Goal: Task Accomplishment & Management: Manage account settings

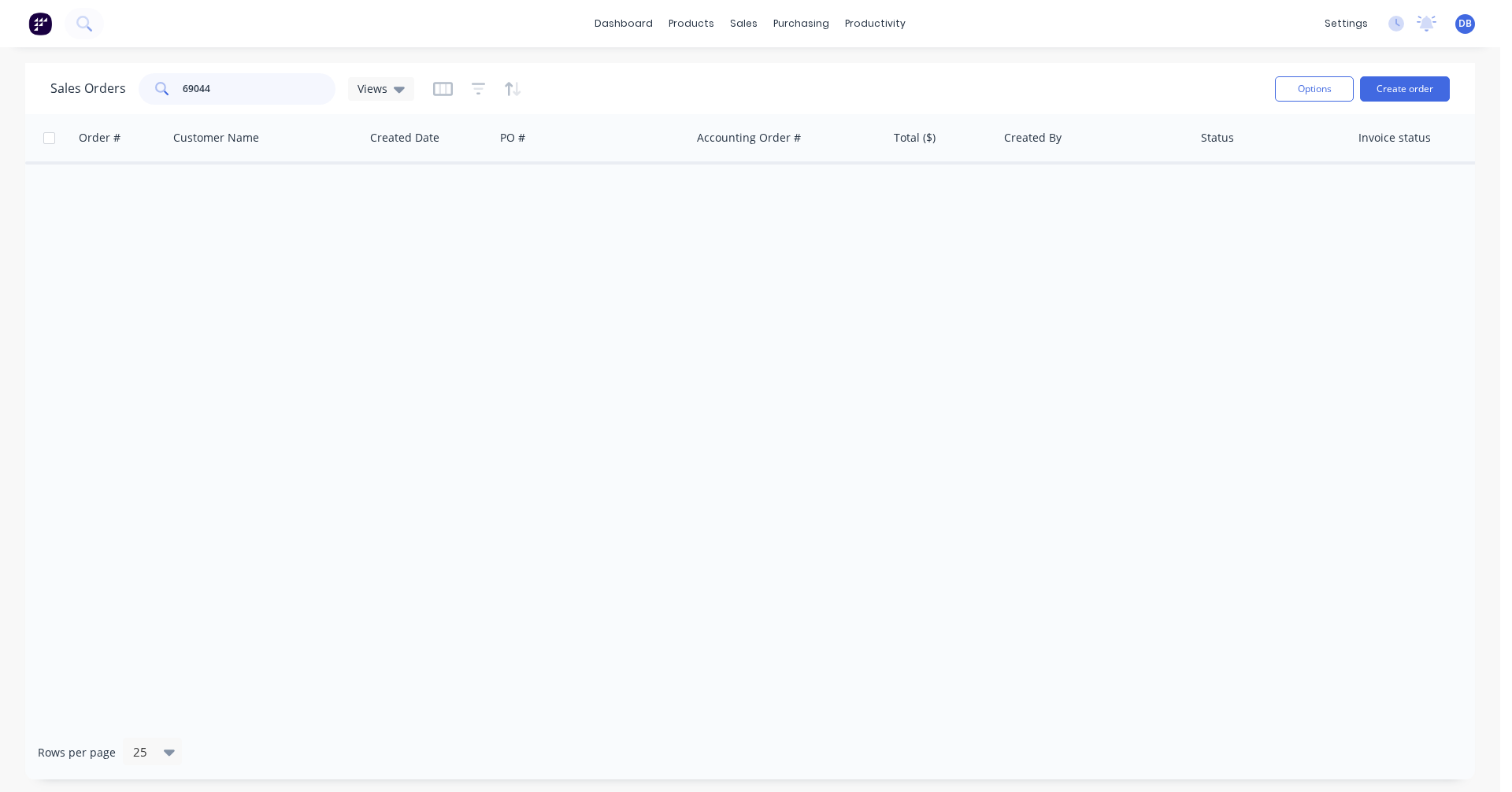
drag, startPoint x: 218, startPoint y: 87, endPoint x: 153, endPoint y: 85, distance: 65.0
click at [153, 85] on div "69044" at bounding box center [237, 89] width 197 height 32
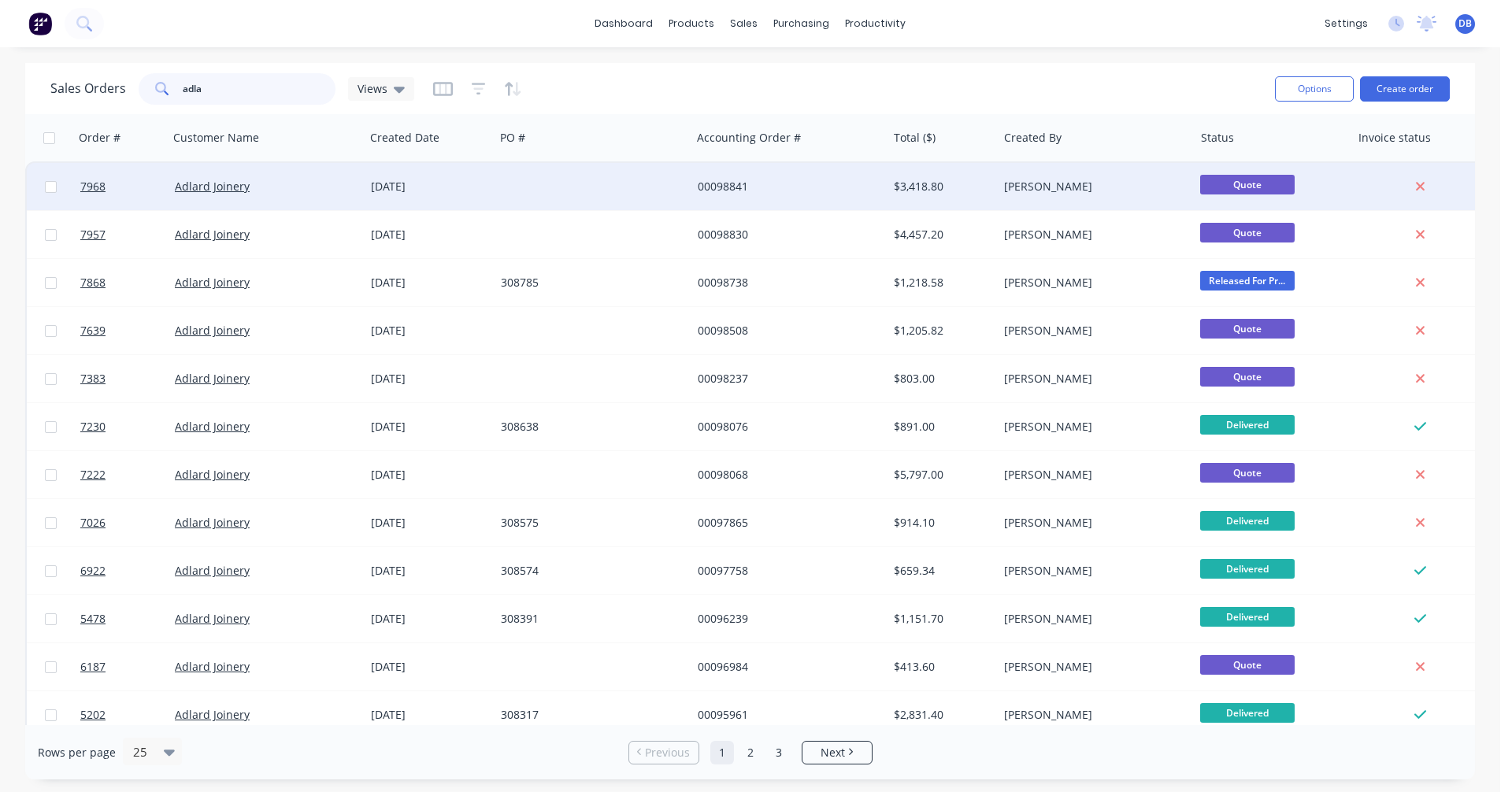
type input "adla"
click at [915, 187] on div "$3,418.80" at bounding box center [940, 187] width 92 height 16
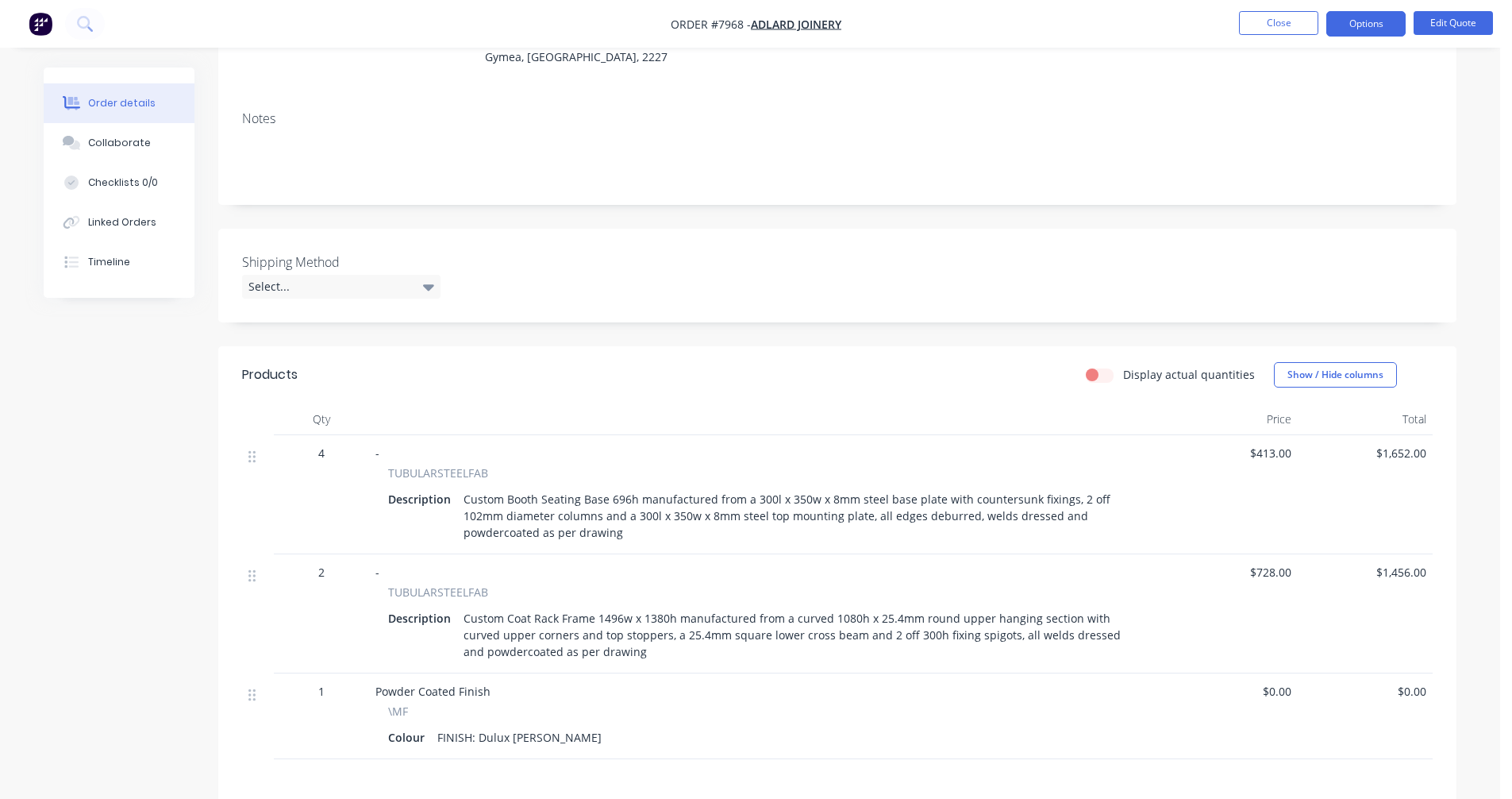
scroll to position [239, 0]
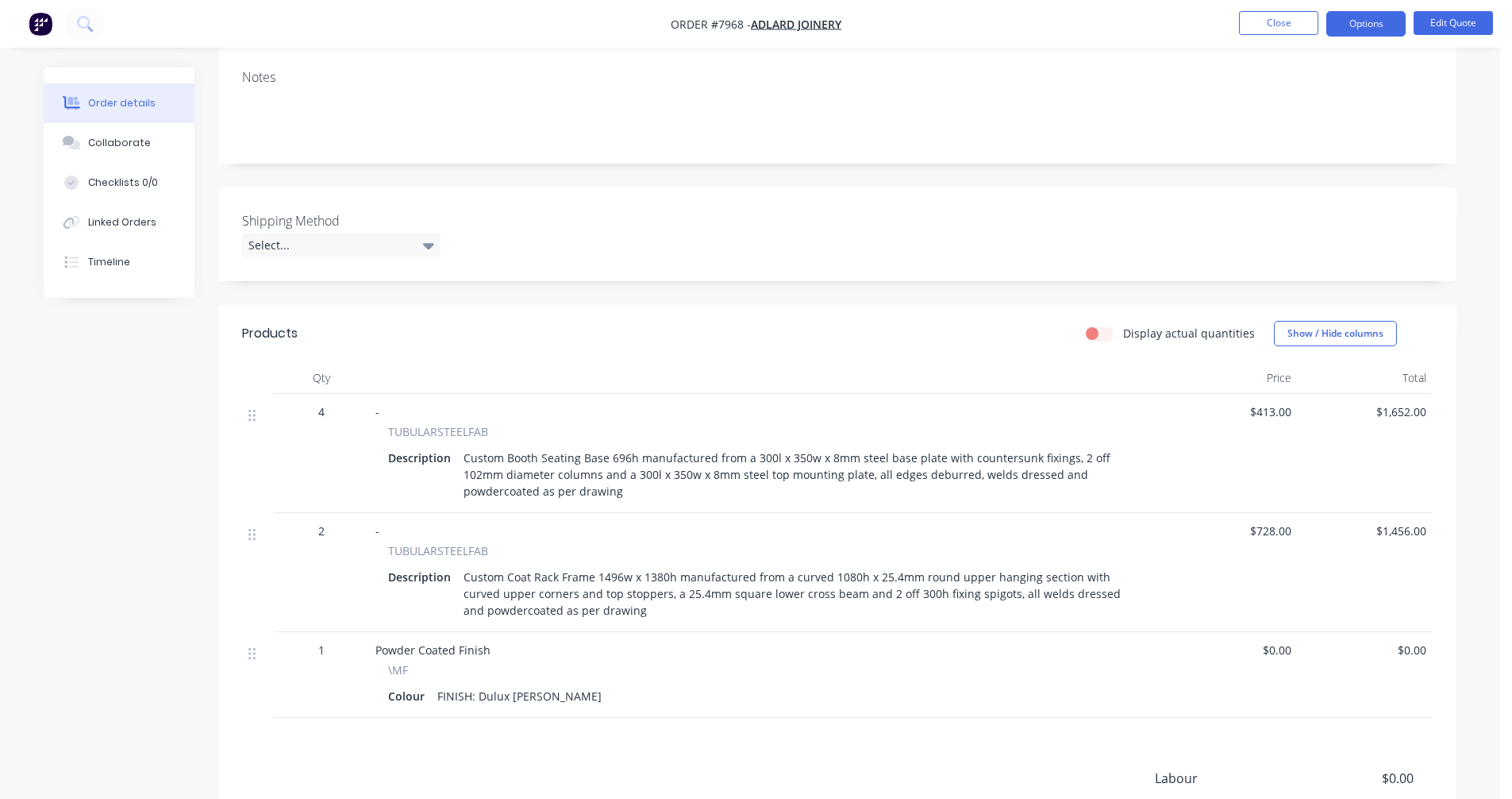
click at [1058, 576] on div "Custom Coat Rack Frame 1496w x 1380h manufactured from a curved 1080h x 25.4mm …" at bounding box center [800, 593] width 686 height 56
click at [1033, 591] on div "Custom Coat Rack Frame 1496w x 1380h manufactured from a curved 1080h x 25.4mm …" at bounding box center [800, 593] width 686 height 56
click at [1453, 22] on button "Edit Quote" at bounding box center [1453, 23] width 79 height 24
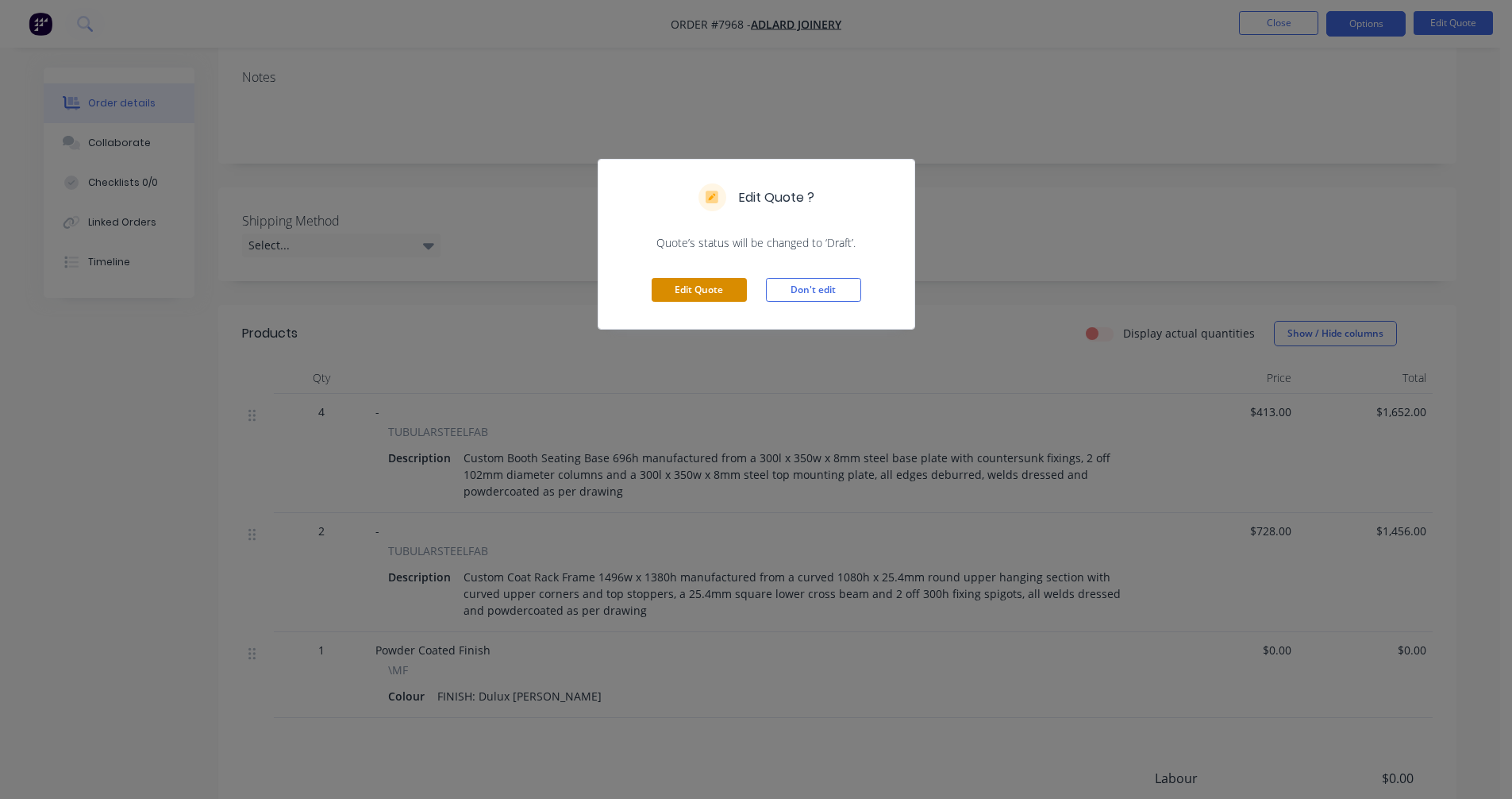
click at [706, 292] on button "Edit Quote" at bounding box center [699, 290] width 95 height 24
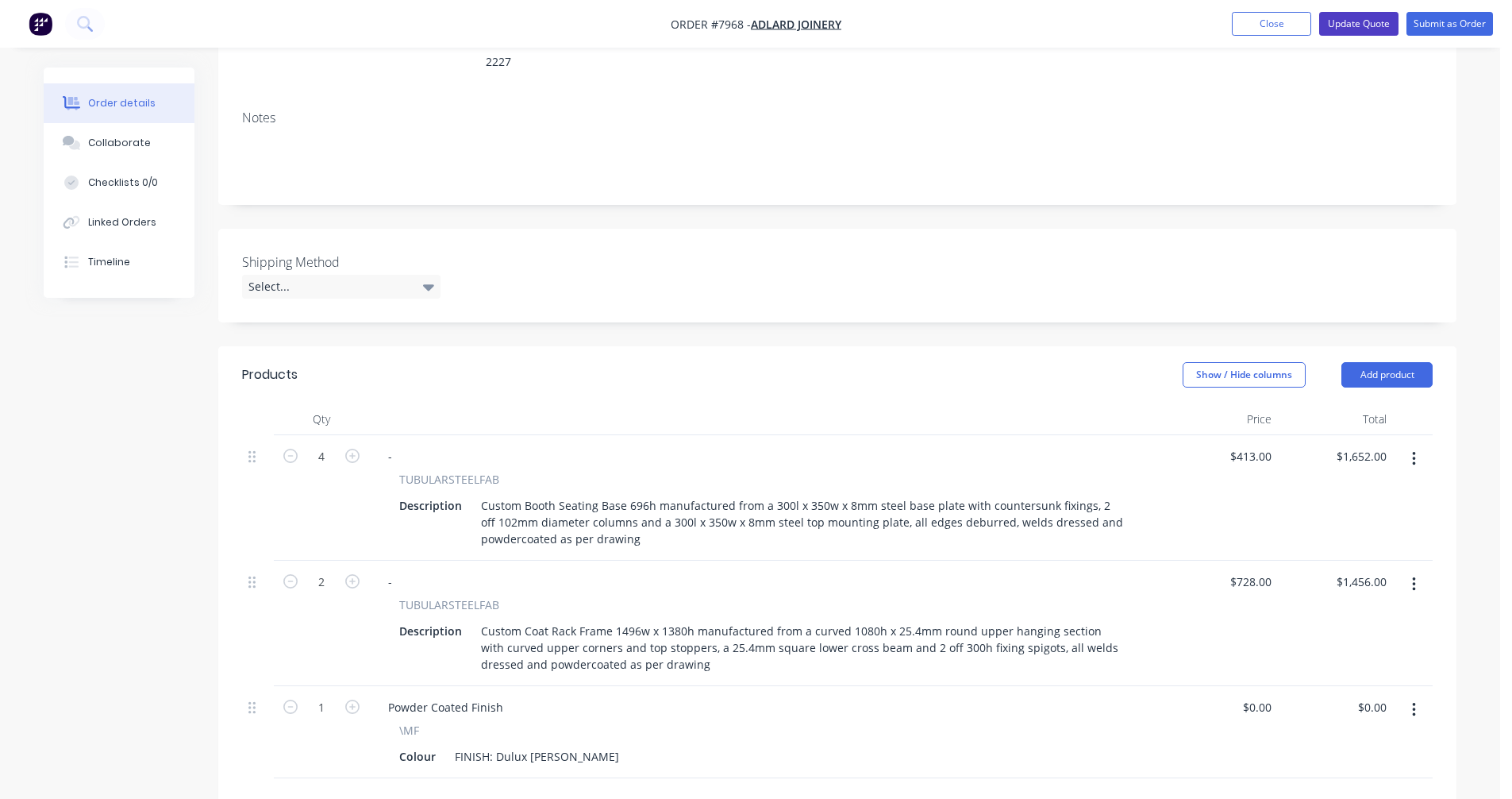
click at [1352, 22] on button "Update Quote" at bounding box center [1359, 24] width 79 height 24
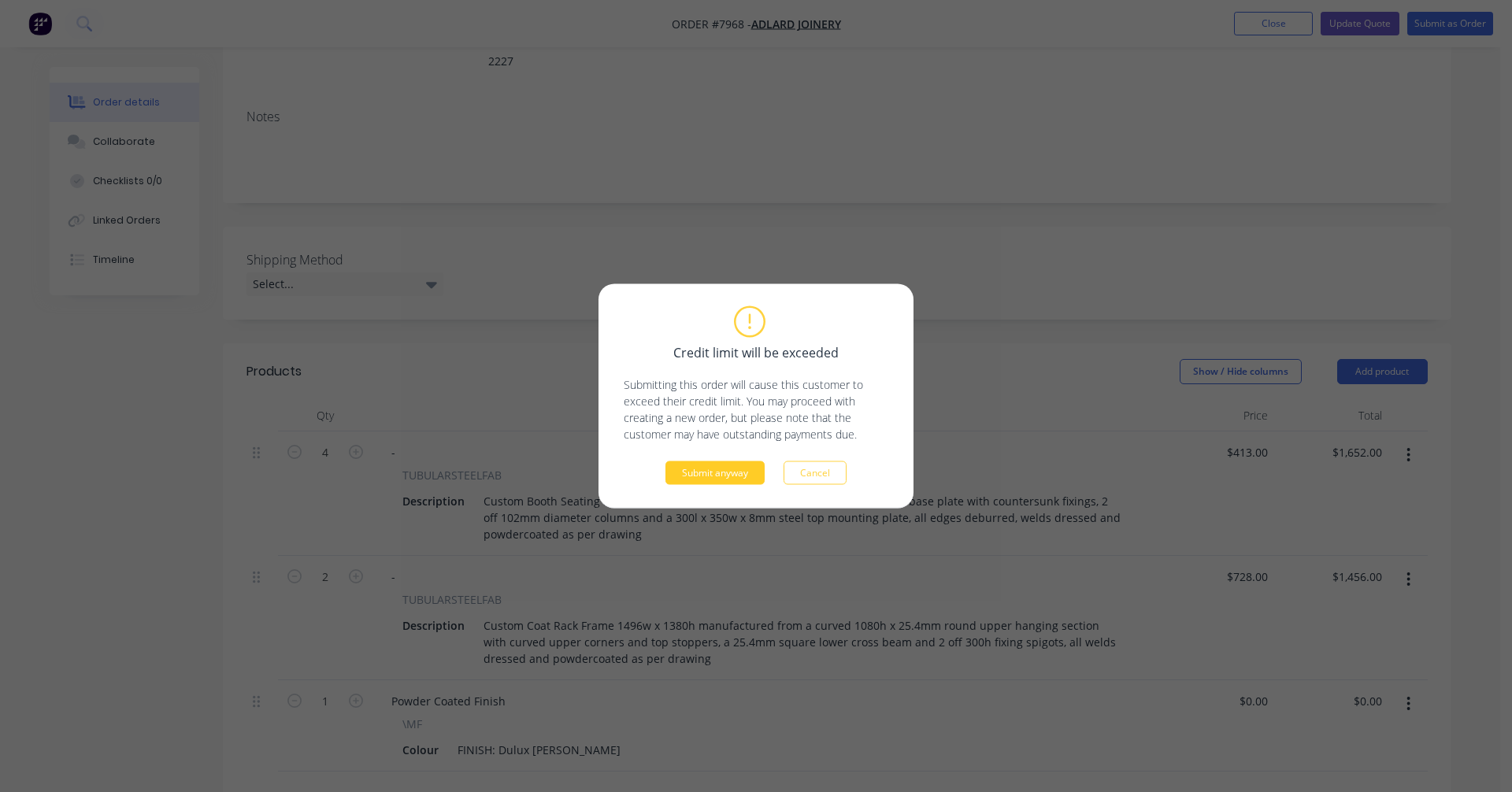
click at [723, 467] on button "Submit anyway" at bounding box center [715, 473] width 99 height 24
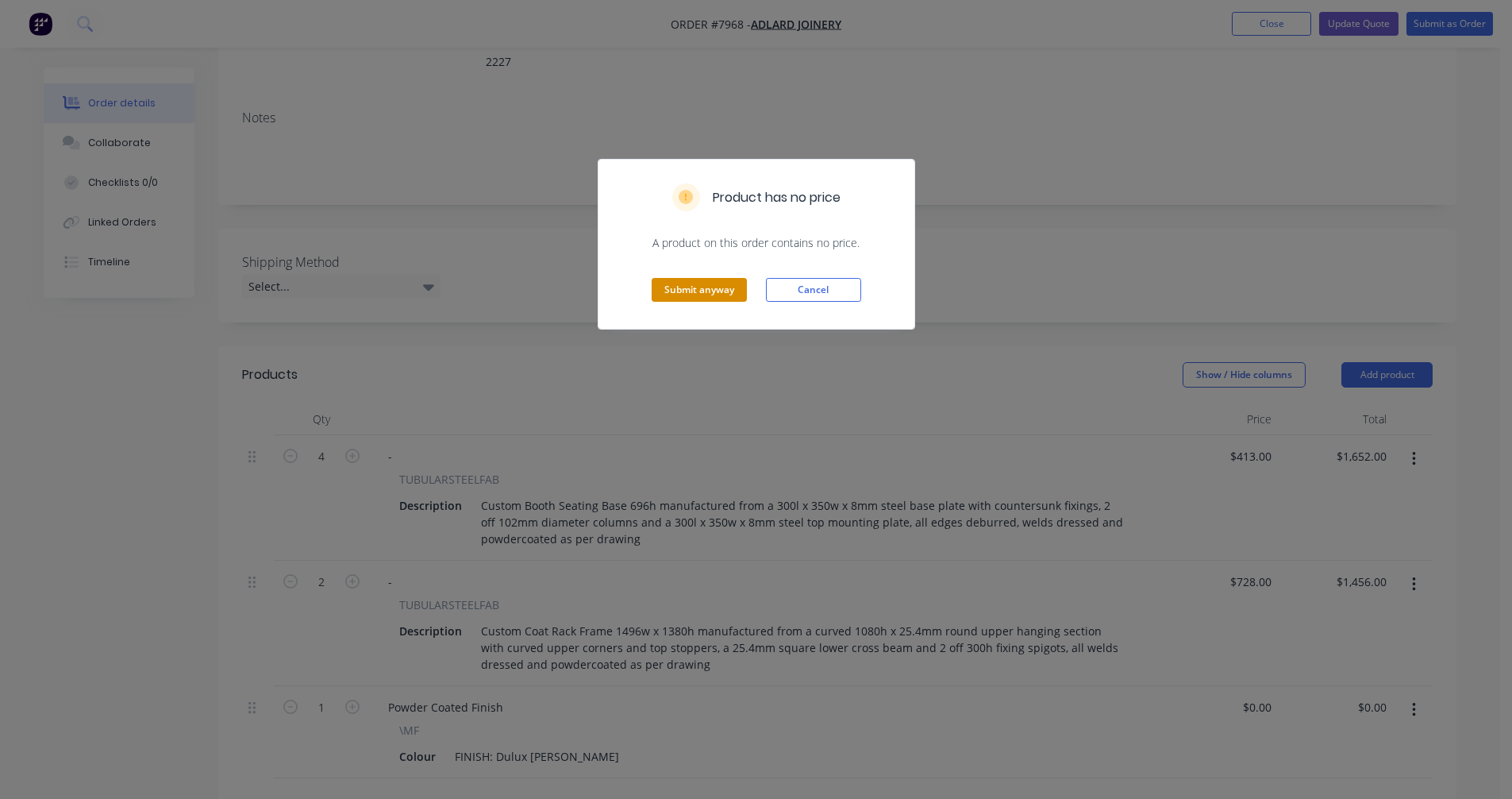
click at [702, 287] on button "Submit anyway" at bounding box center [699, 290] width 95 height 24
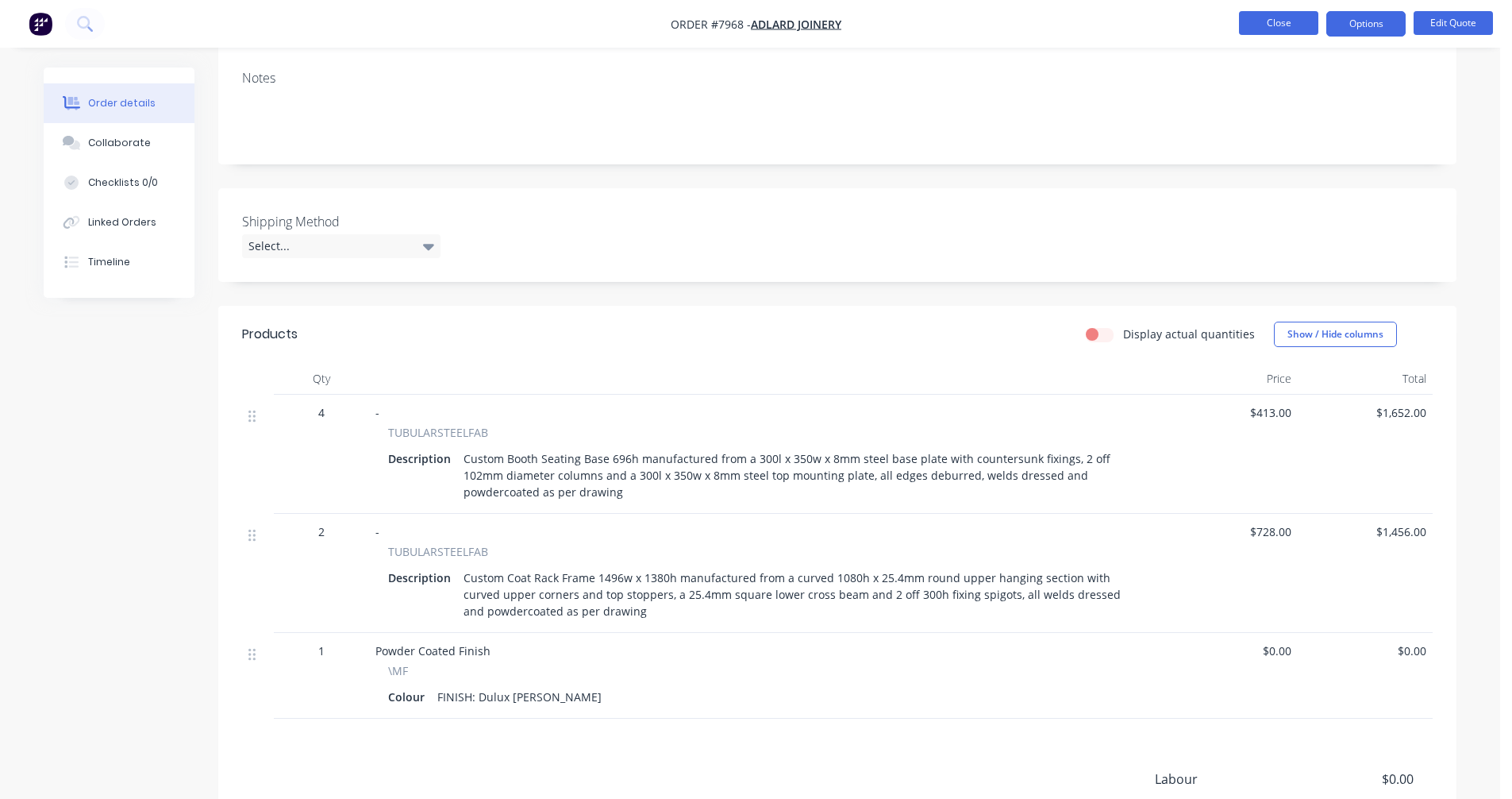
click at [1267, 24] on button "Close" at bounding box center [1278, 23] width 79 height 24
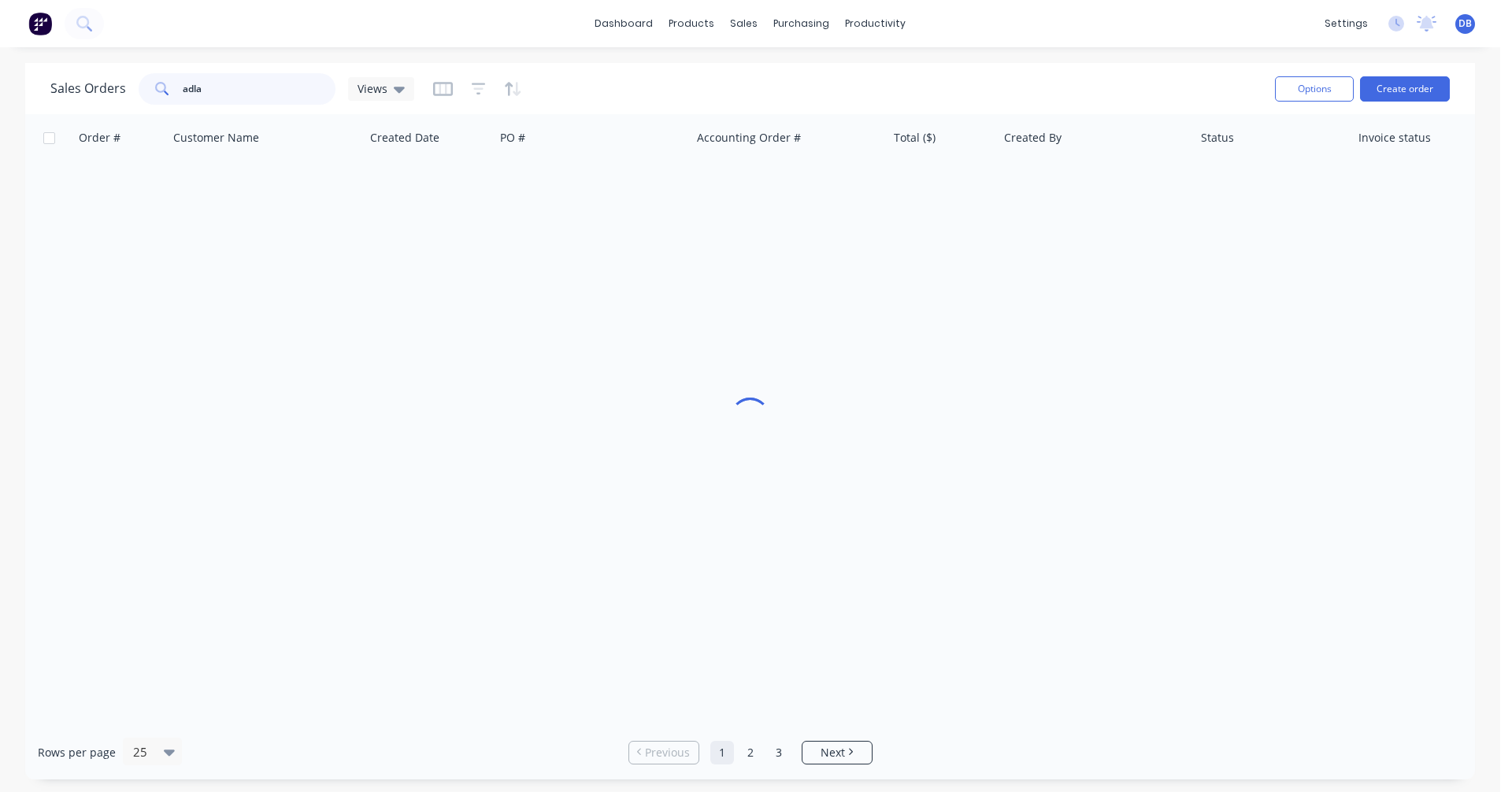
drag, startPoint x: 224, startPoint y: 85, endPoint x: 132, endPoint y: 86, distance: 92.0
click at [136, 87] on div "Sales Orders adla Views" at bounding box center [233, 89] width 364 height 32
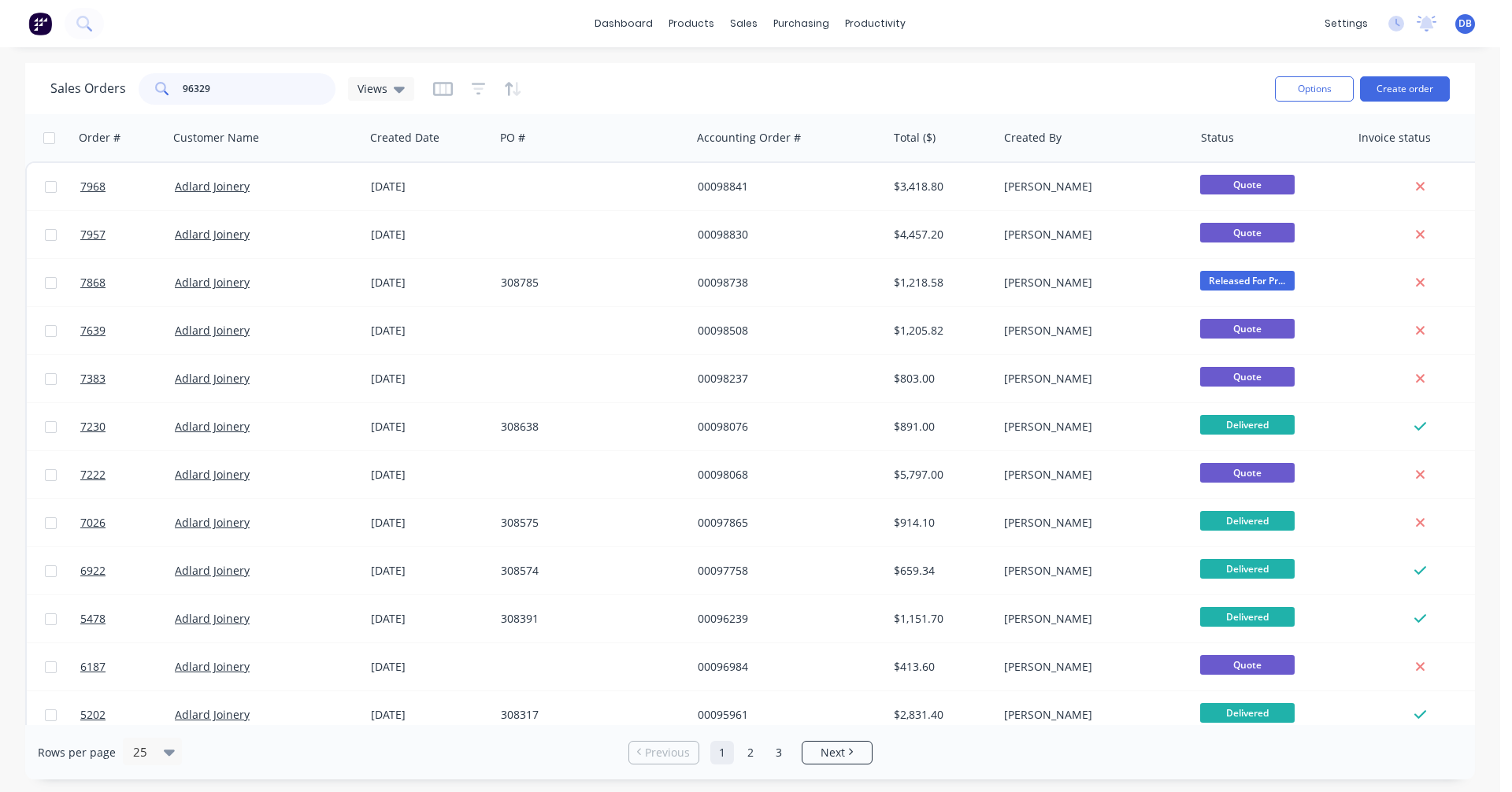
type input "96329"
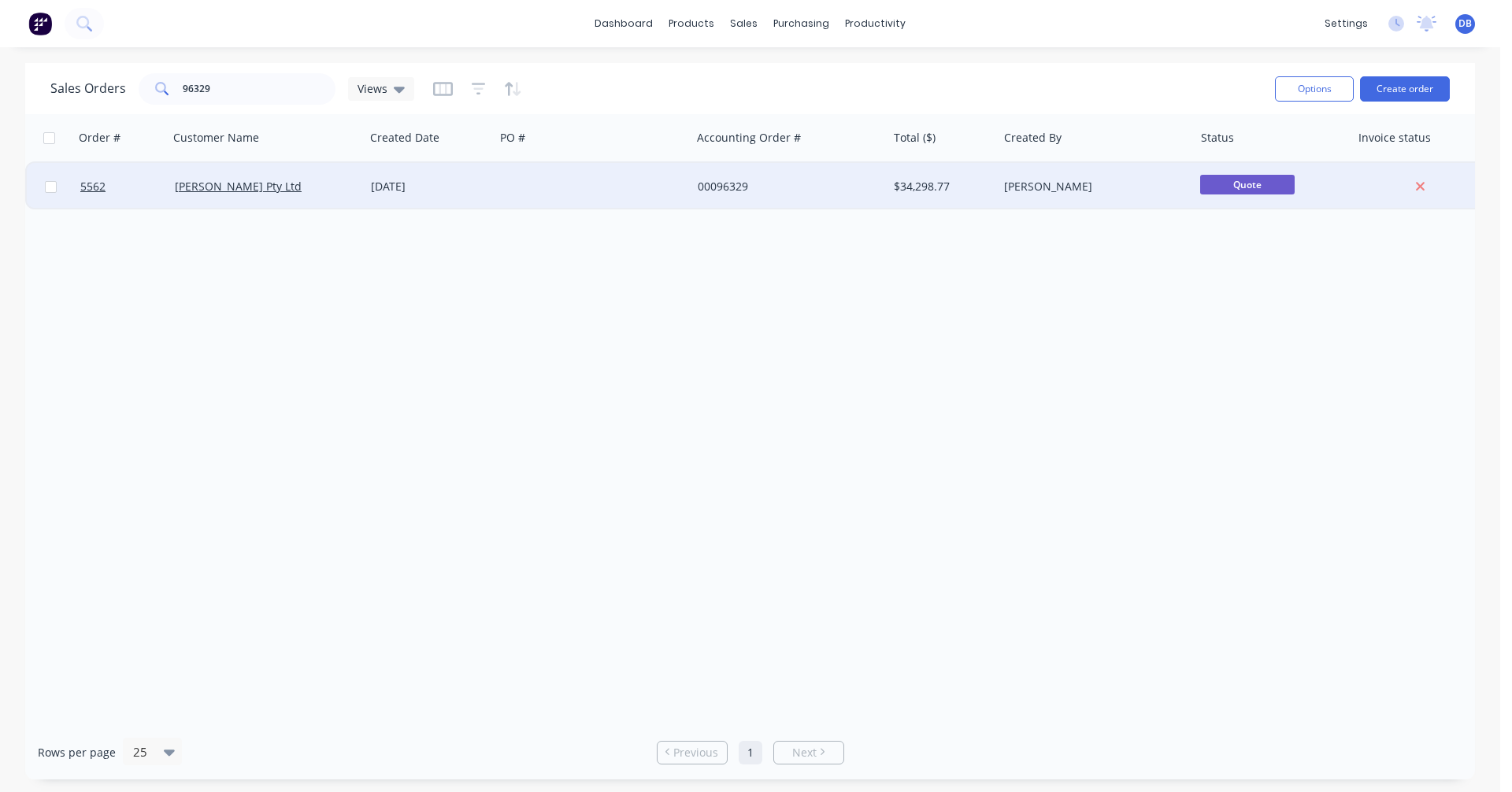
click at [408, 185] on div "[DATE]" at bounding box center [430, 187] width 117 height 16
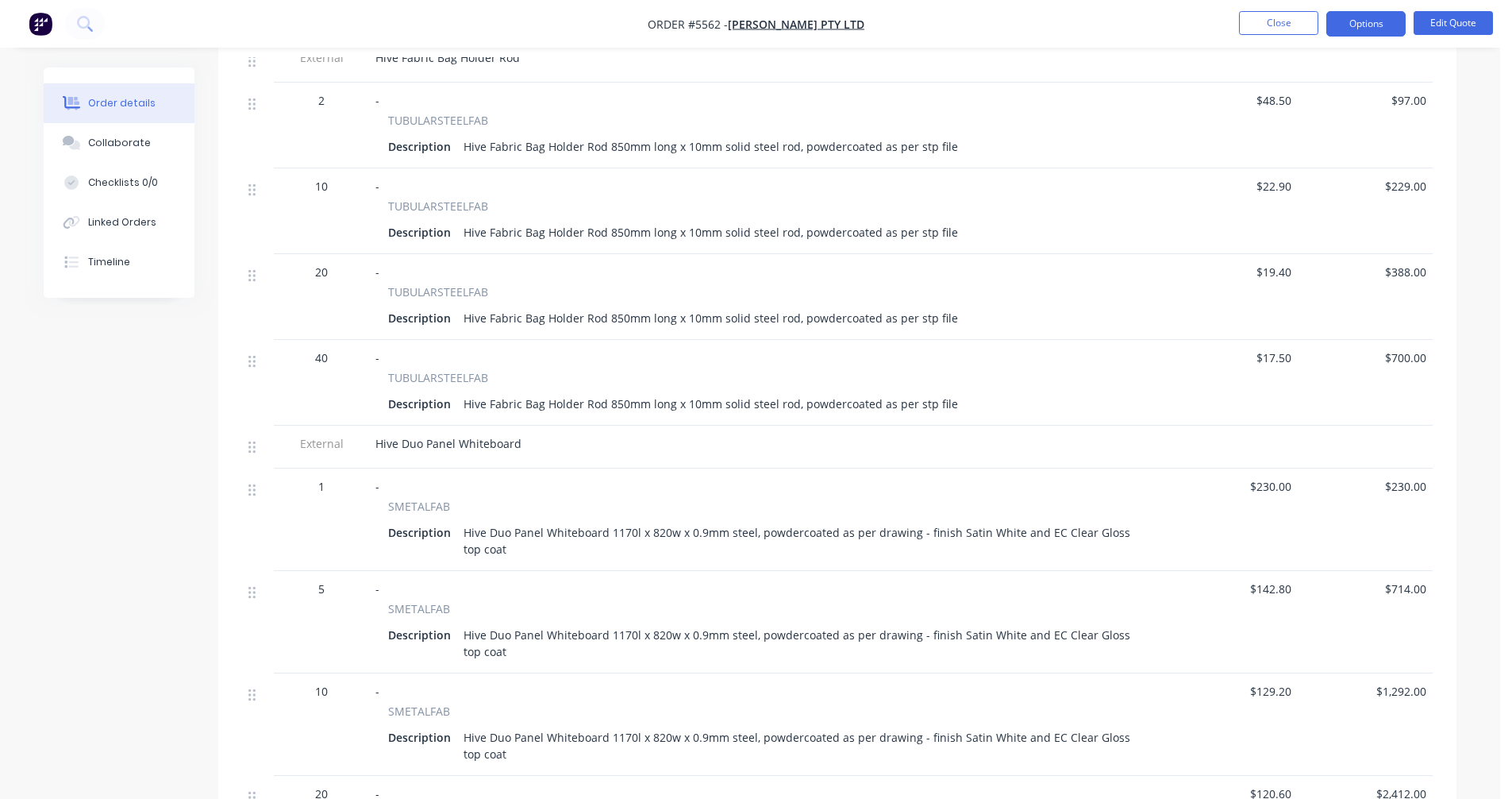
scroll to position [3177, 0]
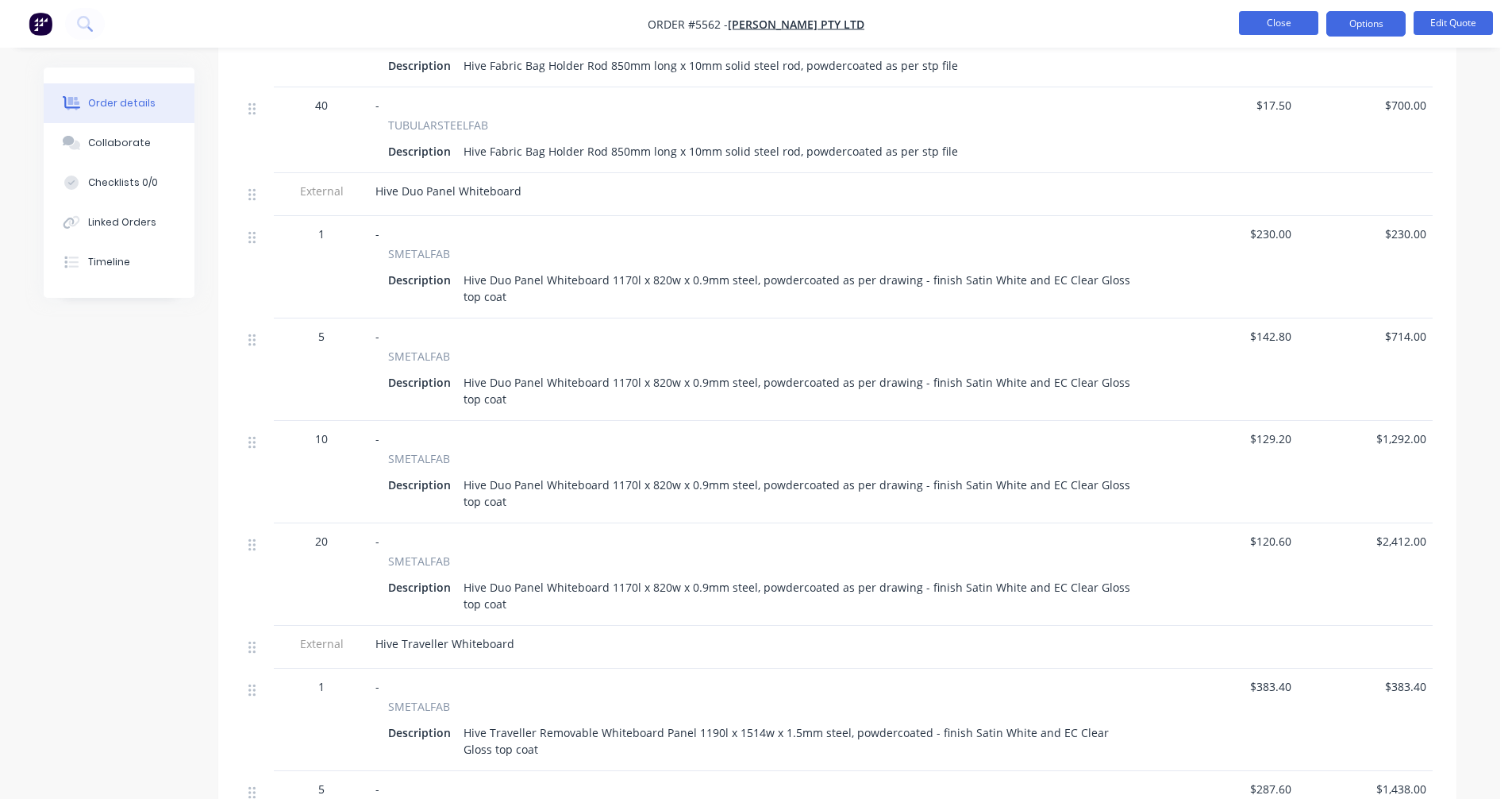
click at [1286, 17] on button "Close" at bounding box center [1278, 23] width 79 height 24
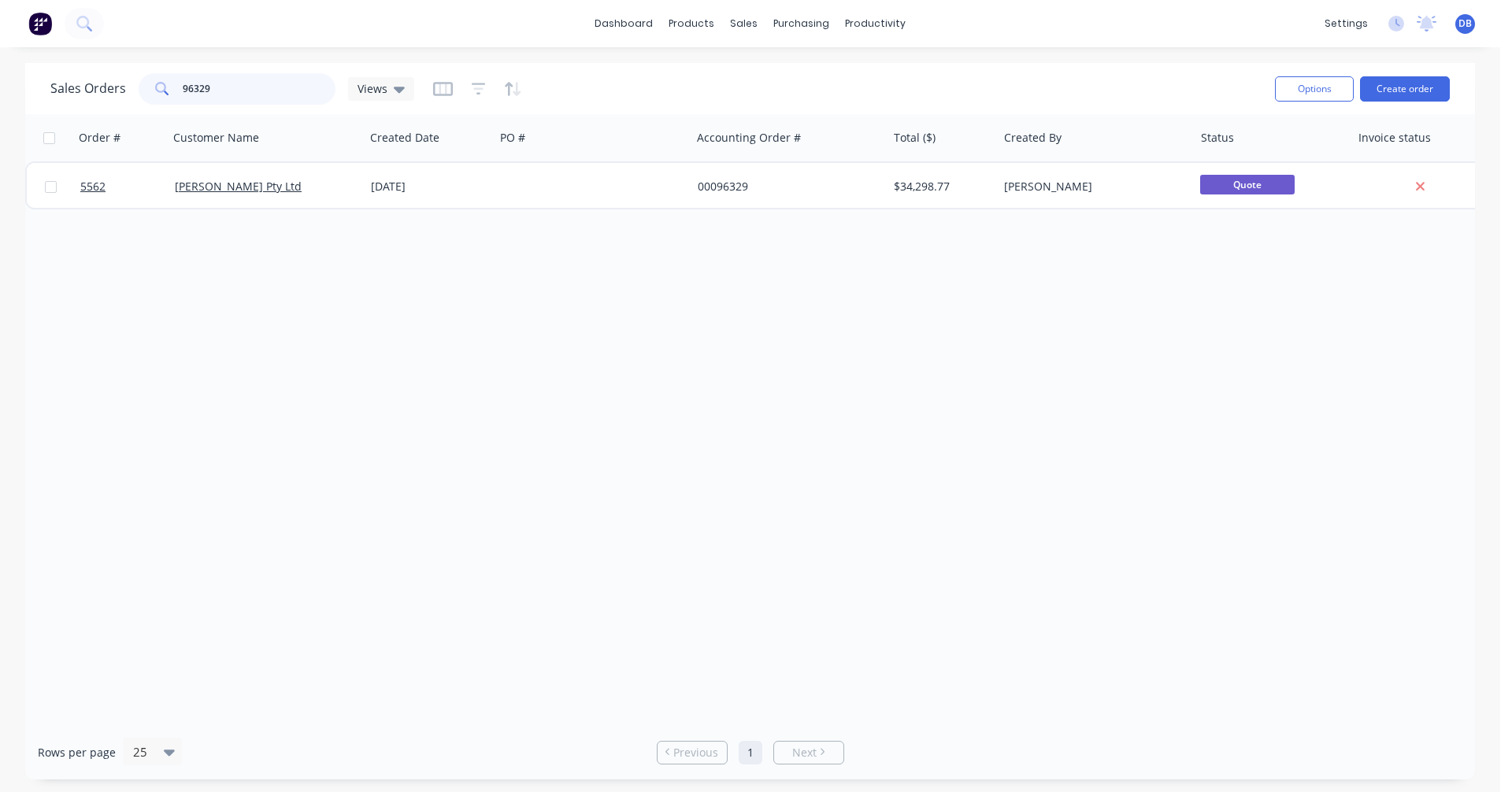
drag, startPoint x: 234, startPoint y: 94, endPoint x: 134, endPoint y: 95, distance: 100.0
click at [134, 95] on div "Sales Orders 96329 Views" at bounding box center [233, 89] width 364 height 32
